Goal: Task Accomplishment & Management: Manage account settings

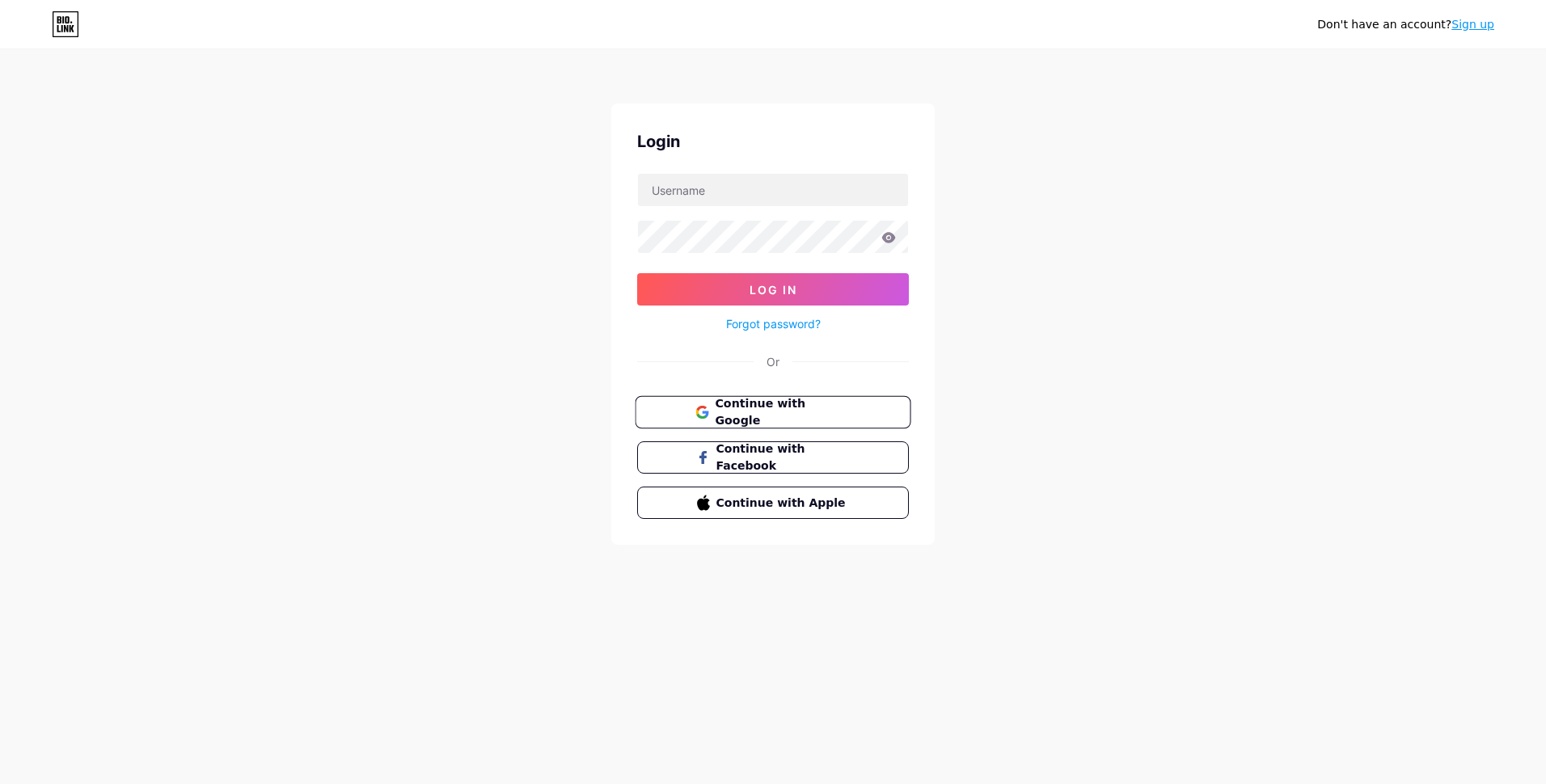
click at [812, 422] on button "Continue with Google" at bounding box center [773, 412] width 275 height 33
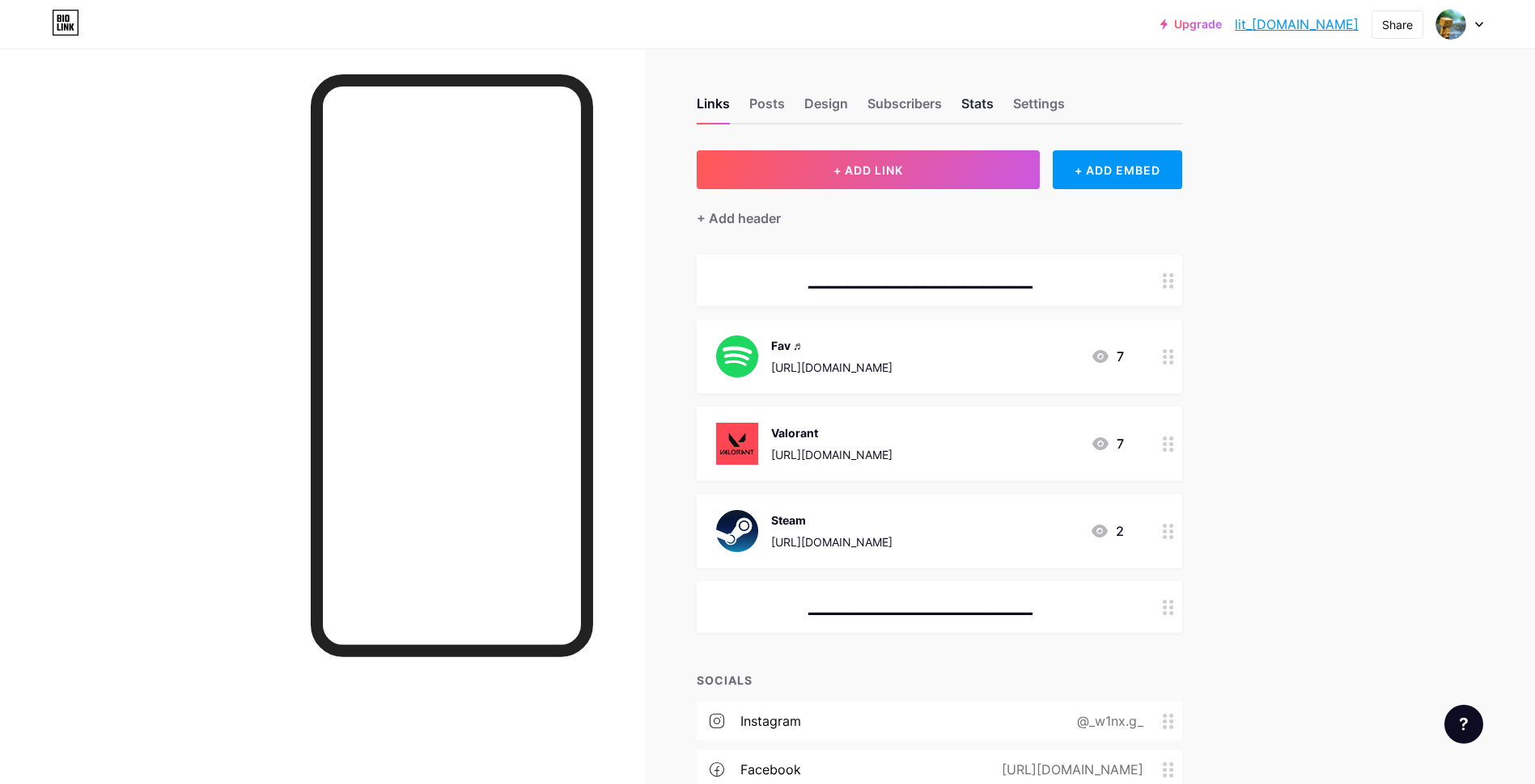
click at [985, 114] on div "Stats" at bounding box center [977, 108] width 32 height 30
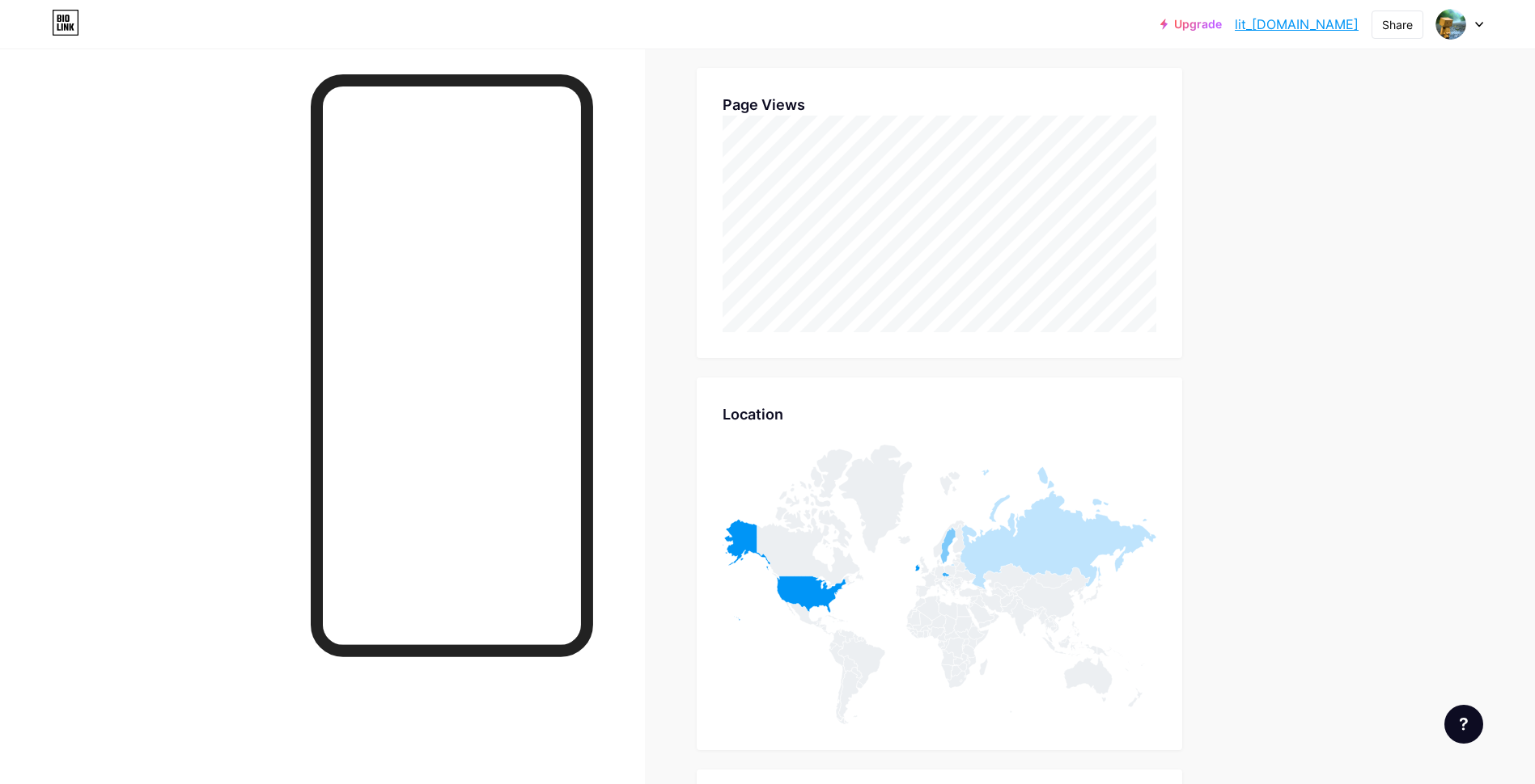
scroll to position [404, 0]
